Goal: Navigation & Orientation: Find specific page/section

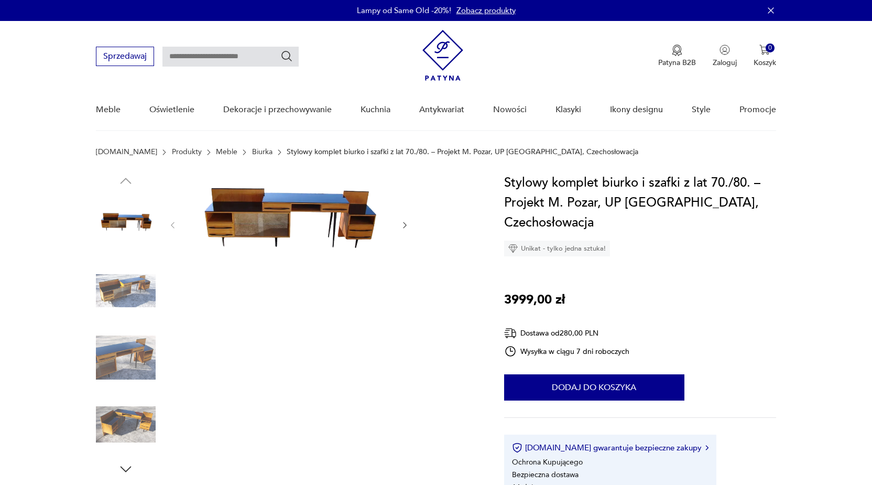
click at [132, 297] on img at bounding box center [126, 291] width 60 height 60
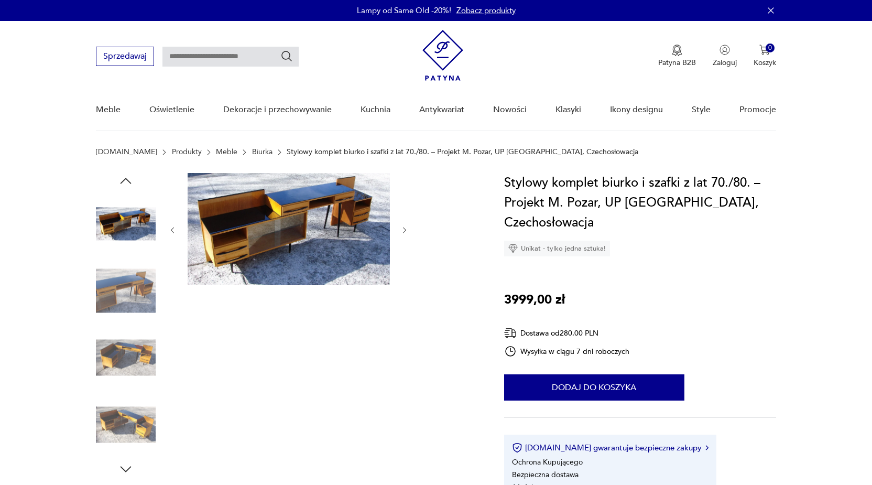
click at [121, 362] on img at bounding box center [126, 358] width 60 height 60
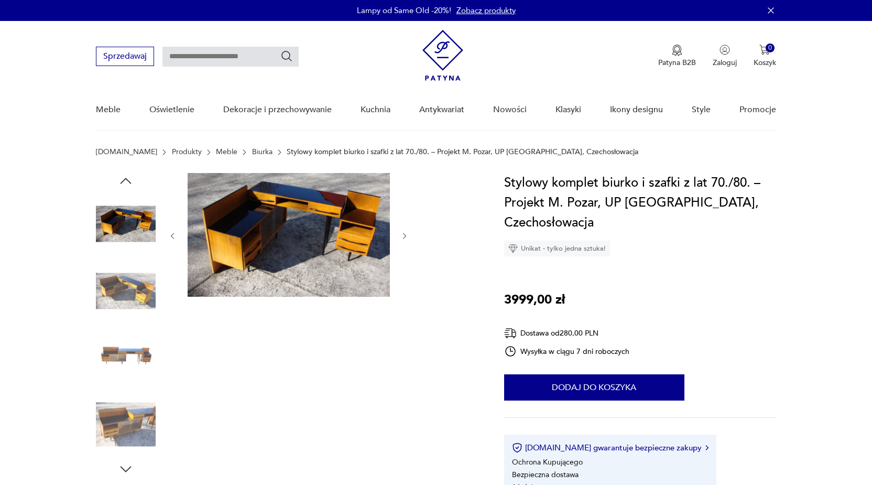
click at [252, 153] on link "Biurka" at bounding box center [262, 152] width 20 height 8
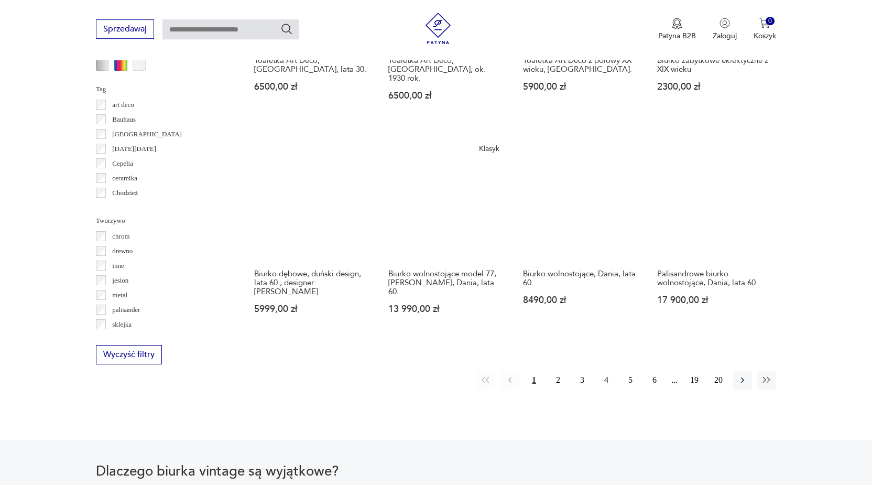
scroll to position [972, 0]
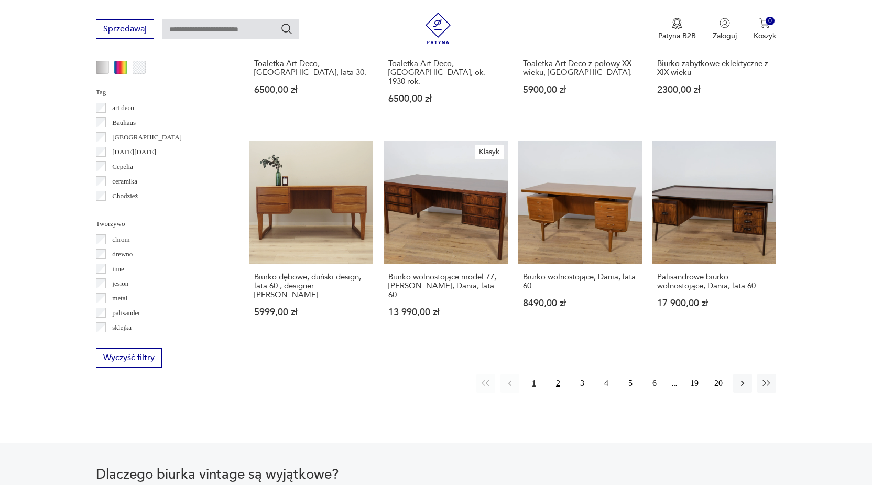
click at [556, 374] on button "2" at bounding box center [558, 383] width 19 height 19
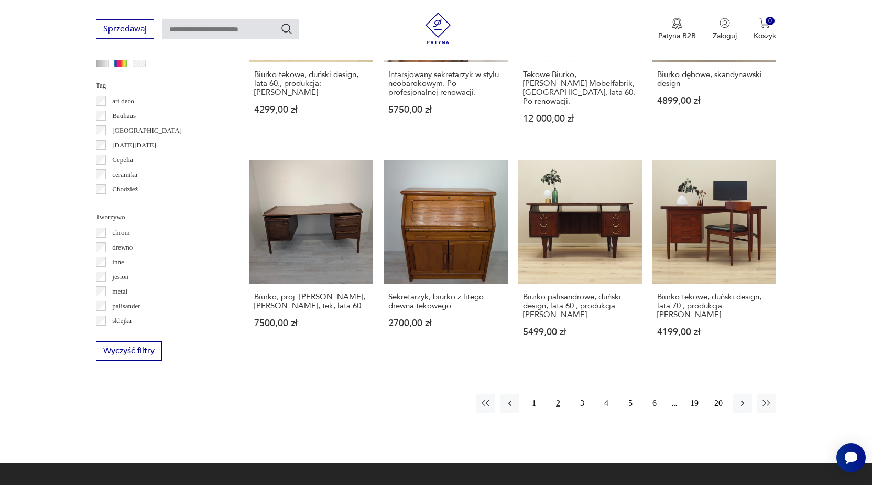
scroll to position [984, 0]
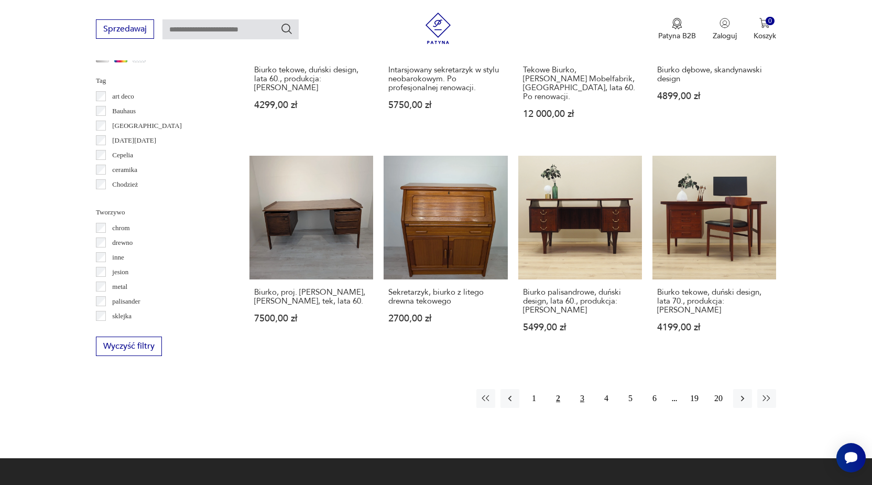
click at [583, 389] on button "3" at bounding box center [582, 398] width 19 height 19
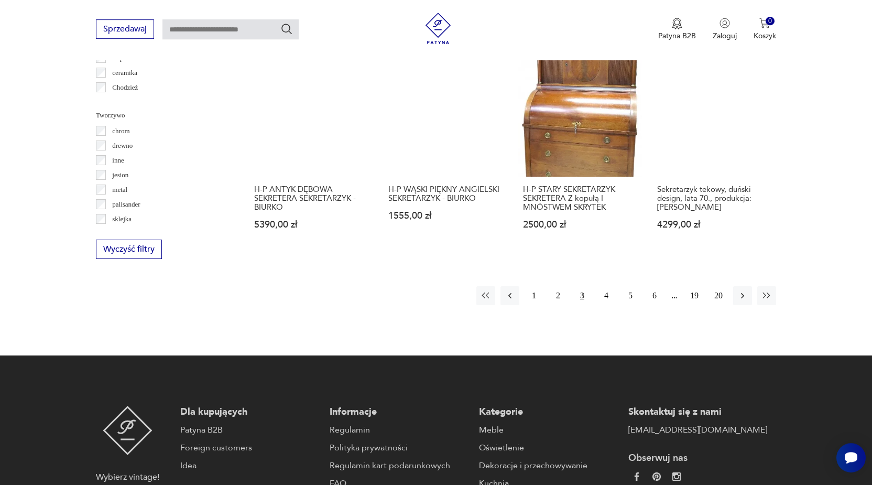
scroll to position [1084, 0]
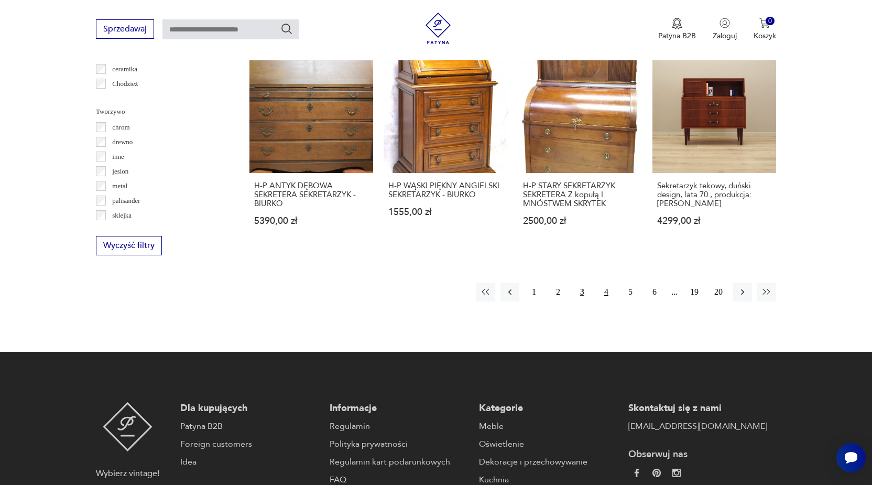
click at [609, 283] on button "4" at bounding box center [606, 292] width 19 height 19
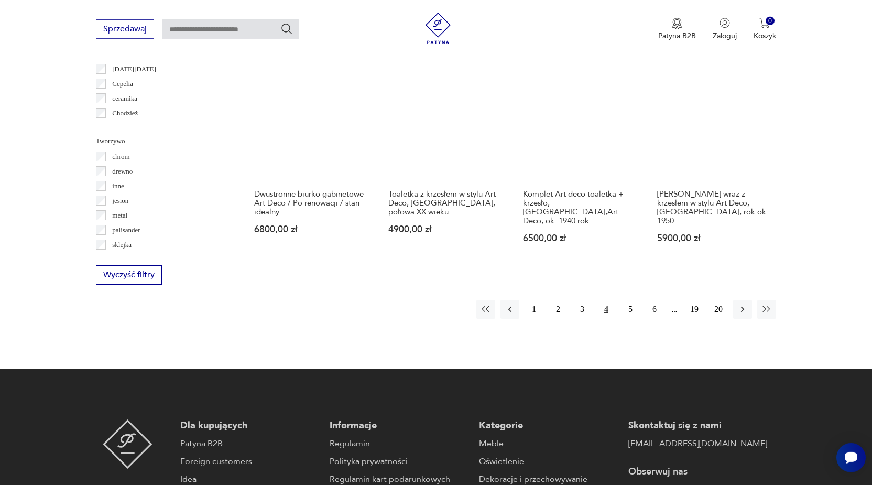
scroll to position [1059, 0]
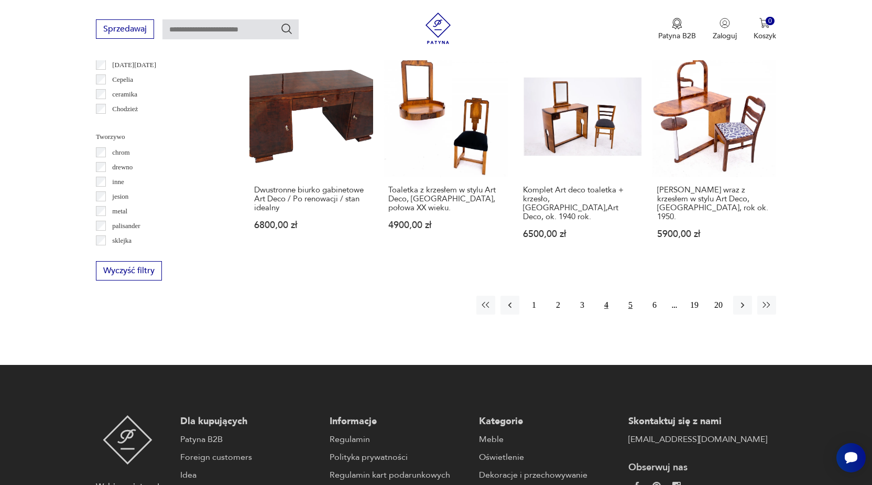
click at [630, 296] on button "5" at bounding box center [630, 305] width 19 height 19
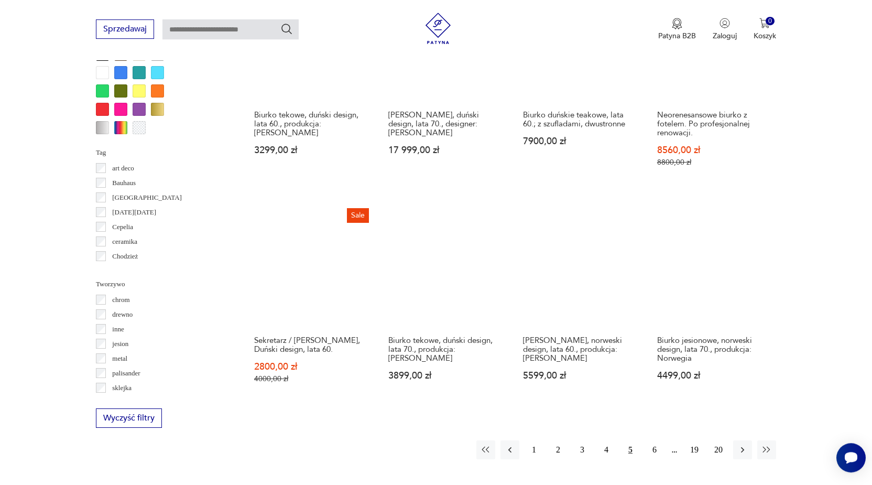
scroll to position [933, 0]
